Goal: Task Accomplishment & Management: Use online tool/utility

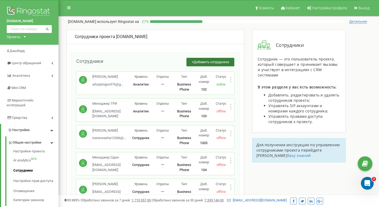
click at [205, 60] on span "Добавить сотрудника" at bounding box center [211, 62] width 35 height 4
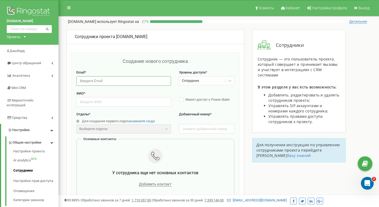
click at [107, 78] on input "email" at bounding box center [123, 80] width 95 height 9
click at [112, 80] on input "email" at bounding box center [123, 80] width 95 height 9
type input "ф"
type input "D"
type input "A"
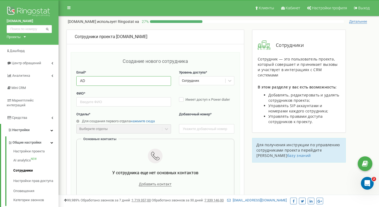
type input "A"
type input "ad.vfocuse@gmail.com"
click at [94, 101] on input "text" at bounding box center [123, 101] width 95 height 9
type input "[PERSON_NAME]"
click at [197, 128] on input "text" at bounding box center [206, 128] width 55 height 9
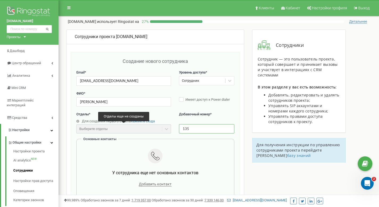
type input "135"
click at [139, 128] on div "Выберите отделы" at bounding box center [123, 128] width 95 height 9
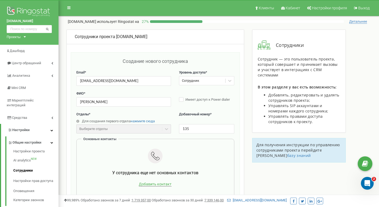
click at [150, 185] on span "Добавить контакт" at bounding box center [155, 184] width 33 height 5
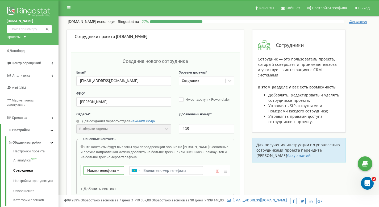
click at [118, 169] on icon at bounding box center [118, 170] width 10 height 9
click at [97, 185] on div "SIP" at bounding box center [104, 186] width 40 height 8
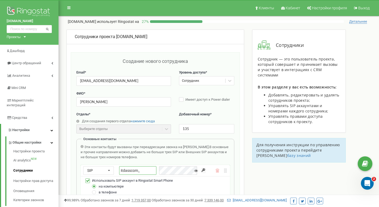
click at [149, 173] on input "itdasscom_" at bounding box center [137, 170] width 37 height 9
type input "itdasscom_135"
click at [195, 170] on icon at bounding box center [196, 171] width 4 height 4
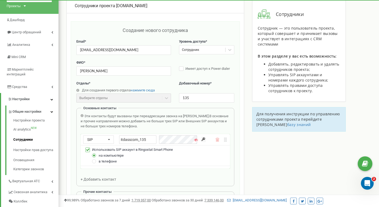
scroll to position [35, 0]
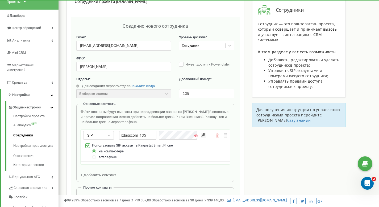
click at [197, 135] on icon at bounding box center [196, 136] width 4 height 4
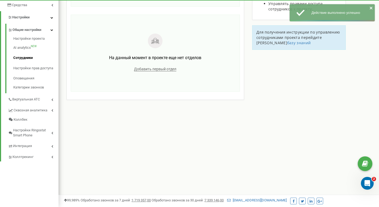
scroll to position [0, 0]
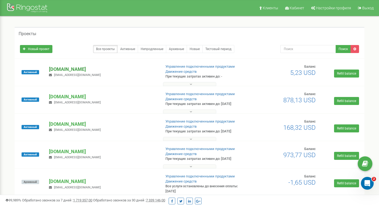
click at [64, 67] on p "[DOMAIN_NAME]" at bounding box center [103, 69] width 108 height 7
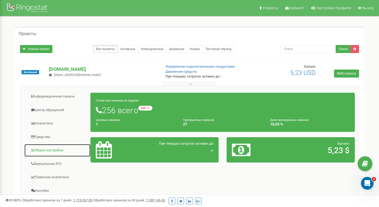
click at [43, 151] on link "Общие настройки" at bounding box center [57, 150] width 67 height 13
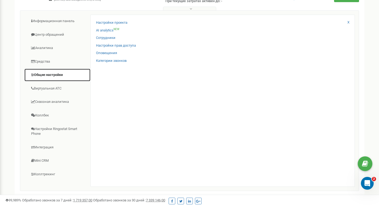
scroll to position [76, 0]
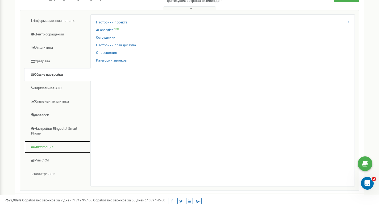
click at [39, 147] on link "Интеграция" at bounding box center [57, 147] width 67 height 13
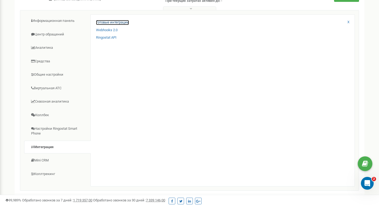
click at [119, 21] on link "Готовые интеграции" at bounding box center [112, 22] width 33 height 5
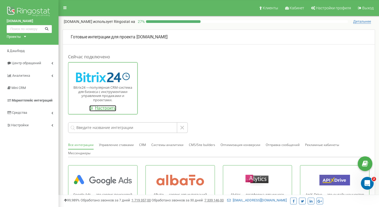
click at [93, 108] on link "Настроить" at bounding box center [102, 108] width 27 height 6
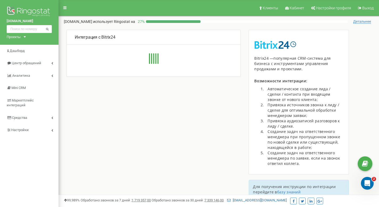
type input "[URL][DOMAIN_NAME]"
type input "15578"
type input "qspagnv48u41bmtc"
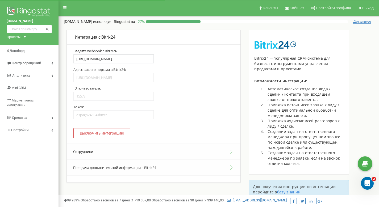
click at [85, 154] on button "Сотрудники" at bounding box center [154, 151] width 174 height 16
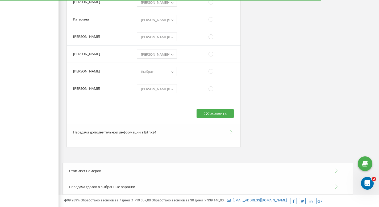
scroll to position [624, 0]
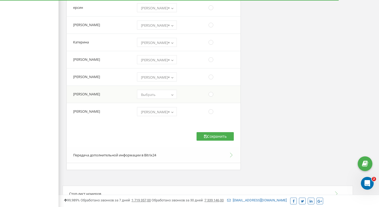
click at [175, 92] on span "Выбрать" at bounding box center [157, 94] width 36 height 7
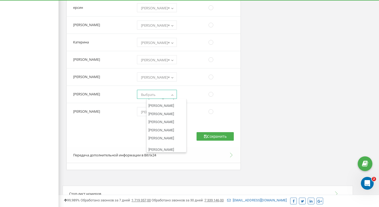
scroll to position [2144, 0]
select select "24092"
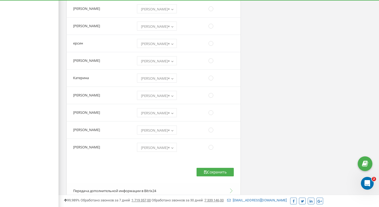
scroll to position [588, 0]
click at [199, 171] on button "Сохранить" at bounding box center [215, 171] width 37 height 9
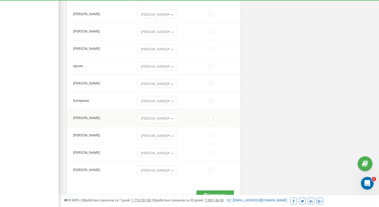
scroll to position [565, 0]
